Goal: Find specific page/section: Find specific page/section

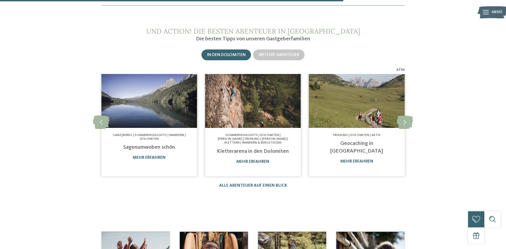
scroll to position [387, 0]
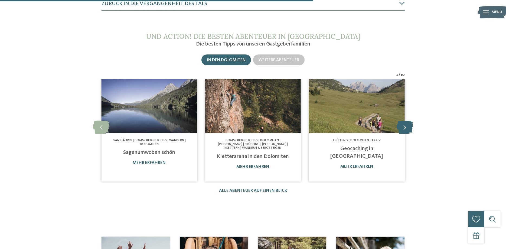
click at [408, 126] on icon at bounding box center [405, 128] width 17 height 14
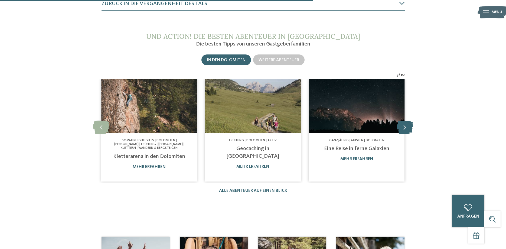
click at [408, 126] on icon at bounding box center [405, 128] width 17 height 14
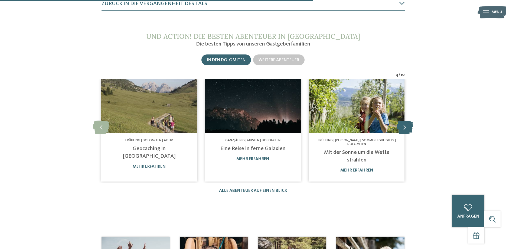
click at [408, 126] on icon at bounding box center [405, 128] width 17 height 14
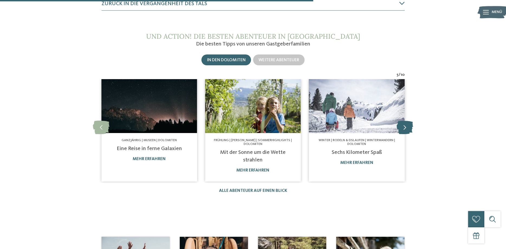
click at [408, 127] on icon at bounding box center [405, 128] width 17 height 14
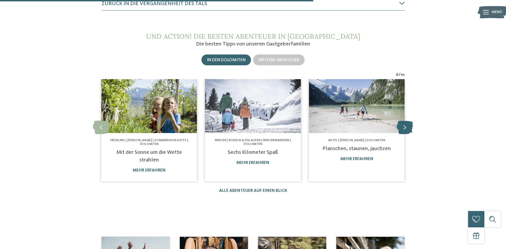
click at [408, 127] on icon at bounding box center [405, 128] width 17 height 14
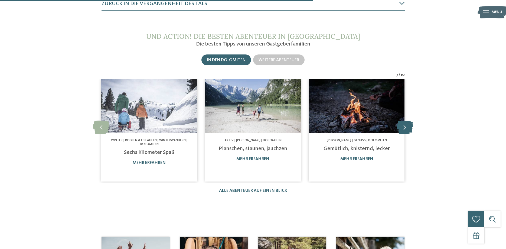
click at [406, 128] on icon at bounding box center [405, 128] width 17 height 14
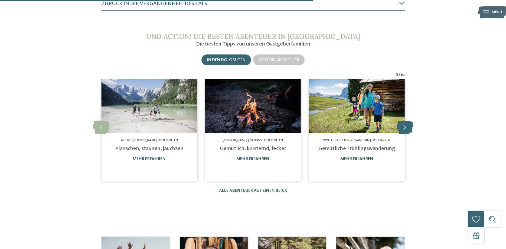
click at [406, 128] on icon at bounding box center [405, 128] width 17 height 14
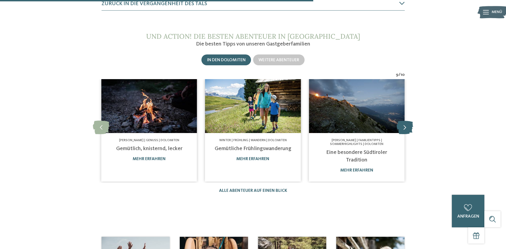
click at [406, 128] on icon at bounding box center [405, 128] width 17 height 14
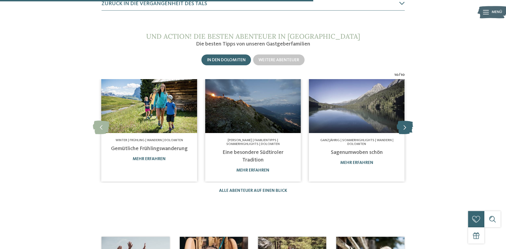
click at [406, 128] on icon at bounding box center [405, 128] width 17 height 14
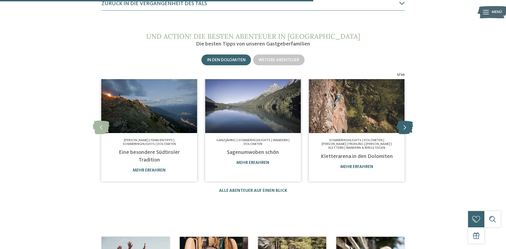
click at [405, 128] on icon at bounding box center [405, 128] width 17 height 14
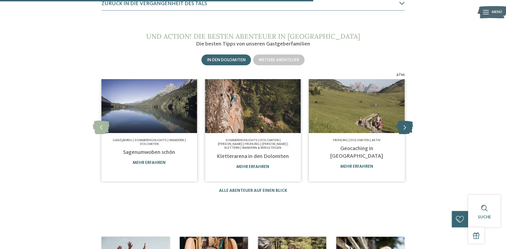
click at [405, 128] on icon at bounding box center [405, 128] width 17 height 14
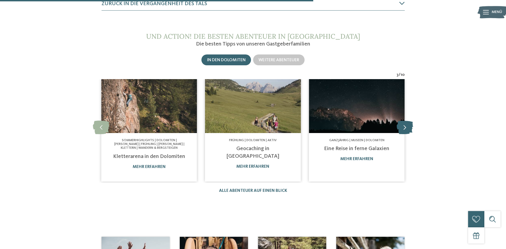
click at [405, 128] on icon at bounding box center [405, 128] width 17 height 14
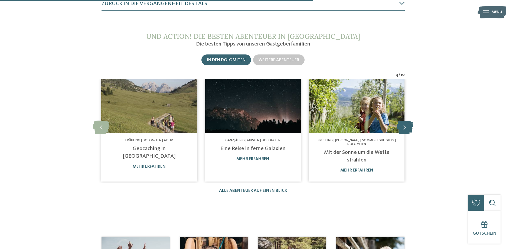
click at [405, 128] on icon at bounding box center [405, 128] width 17 height 14
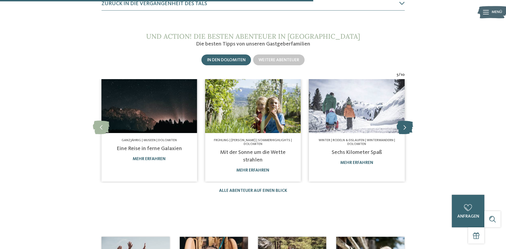
click at [406, 129] on icon at bounding box center [405, 128] width 17 height 14
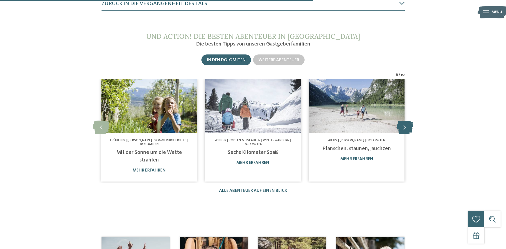
click at [406, 129] on icon at bounding box center [405, 128] width 17 height 14
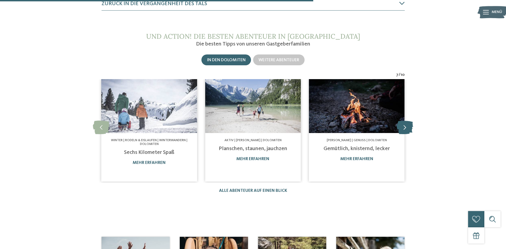
click at [404, 128] on icon at bounding box center [405, 128] width 17 height 14
